Goal: Information Seeking & Learning: Learn about a topic

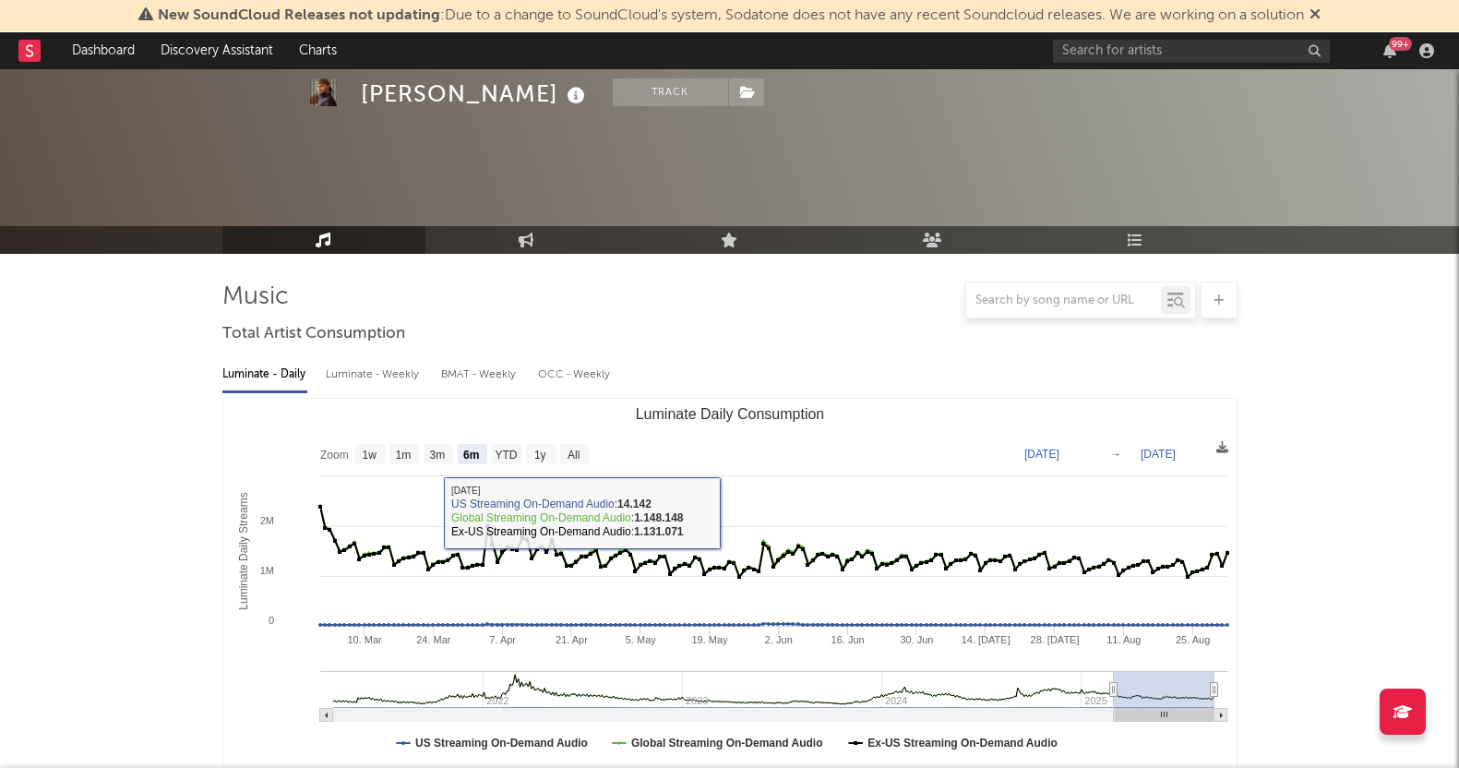
select select "6m"
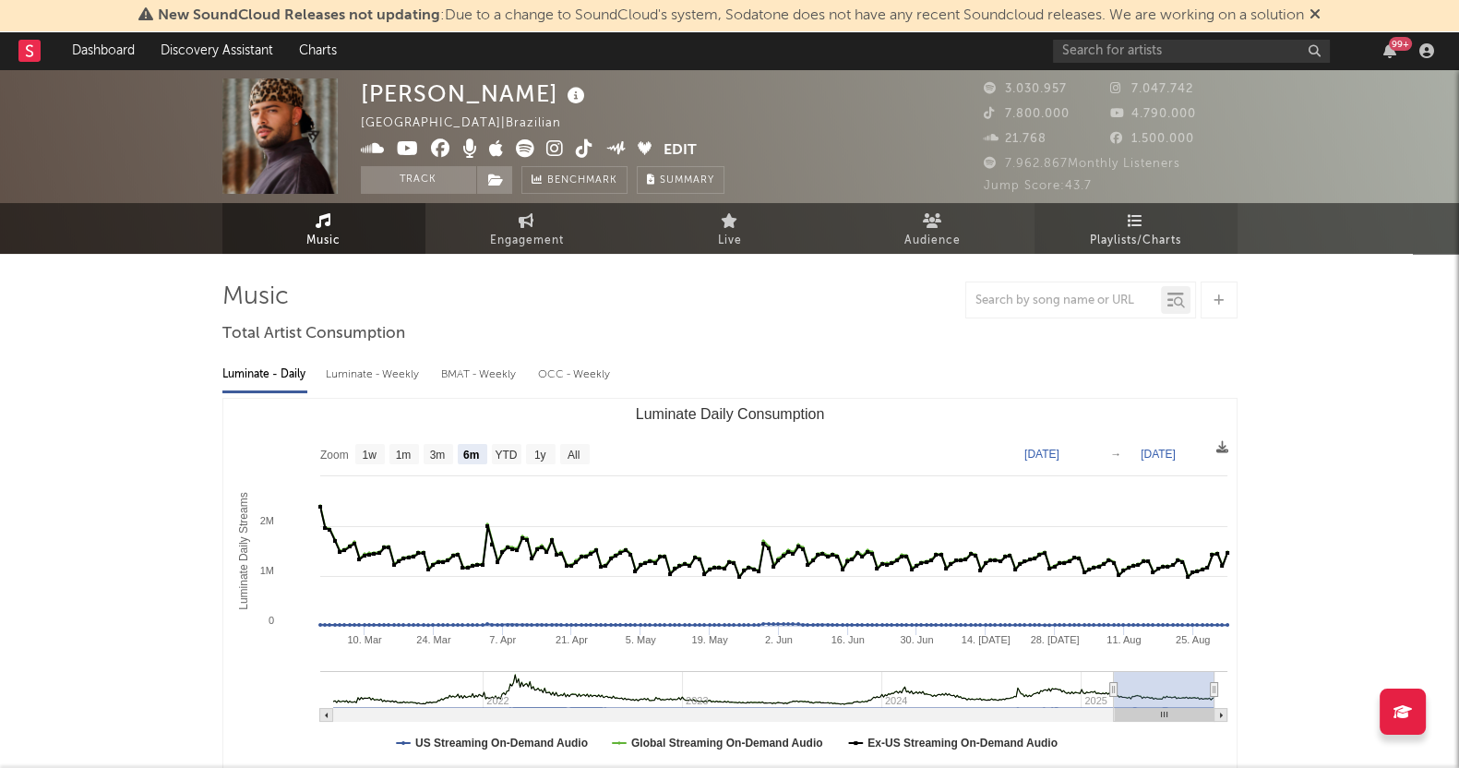
click at [1094, 236] on span "Playlists/Charts" at bounding box center [1135, 241] width 91 height 22
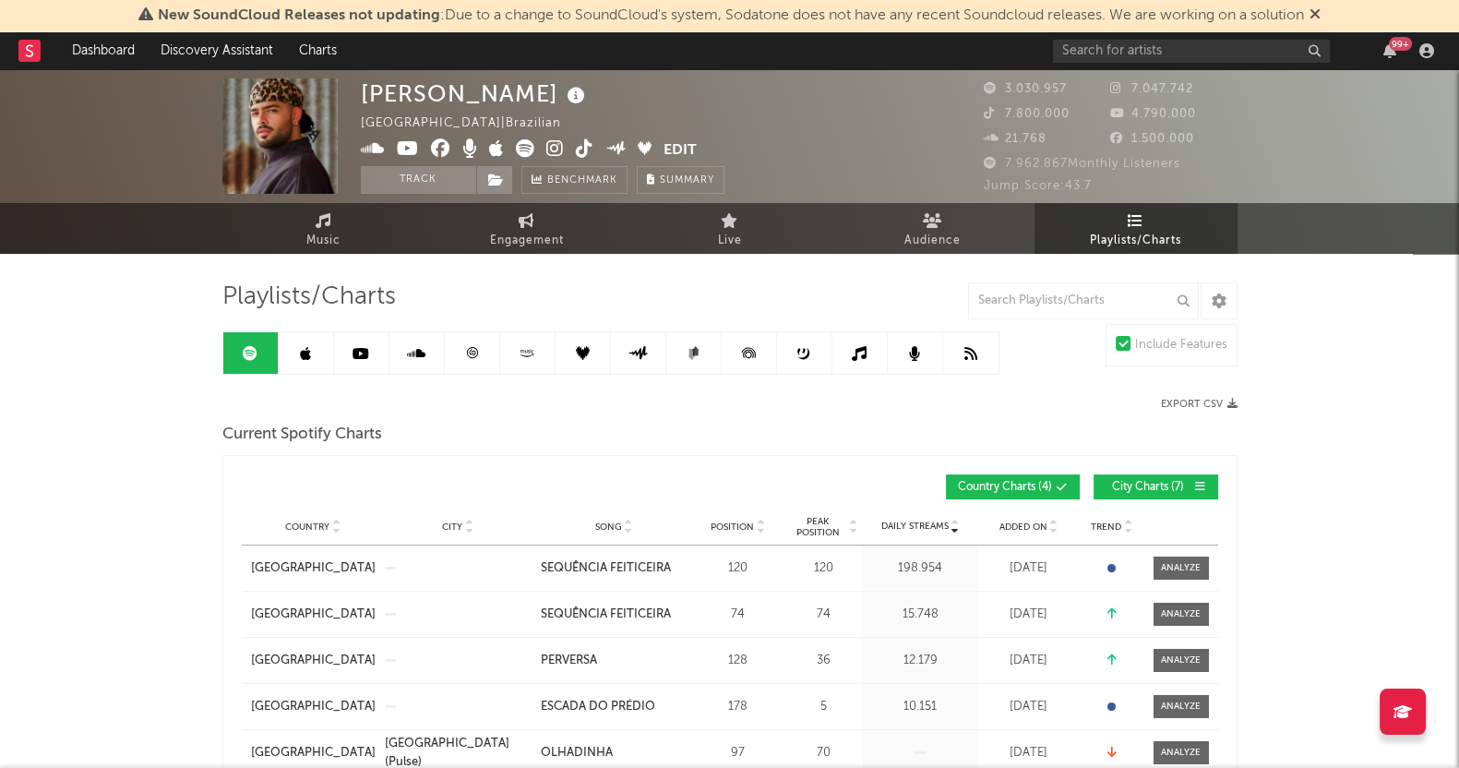
click at [308, 346] on icon at bounding box center [305, 353] width 11 height 15
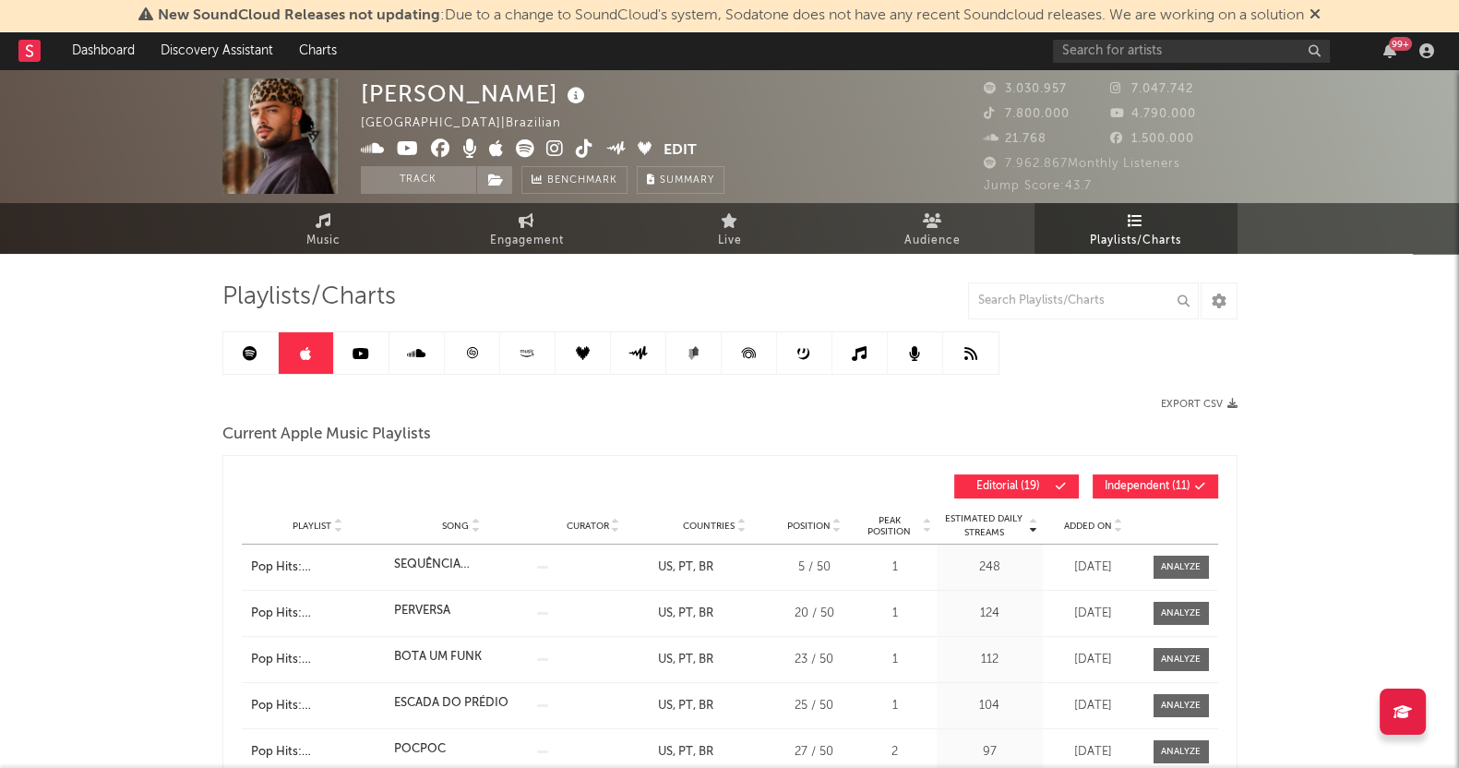
click at [369, 360] on link at bounding box center [361, 353] width 55 height 42
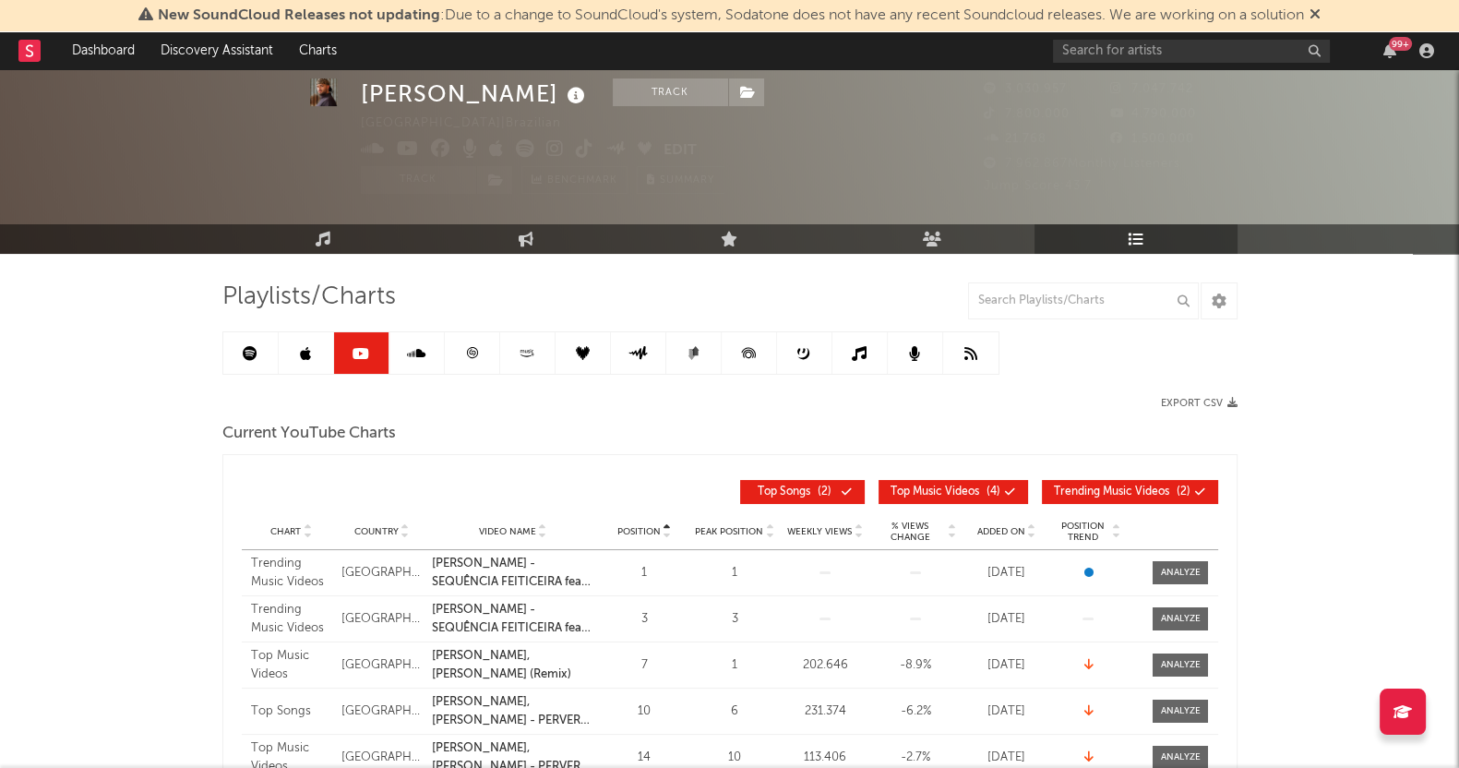
scroll to position [230, 0]
